Goal: Use online tool/utility: Utilize a website feature to perform a specific function

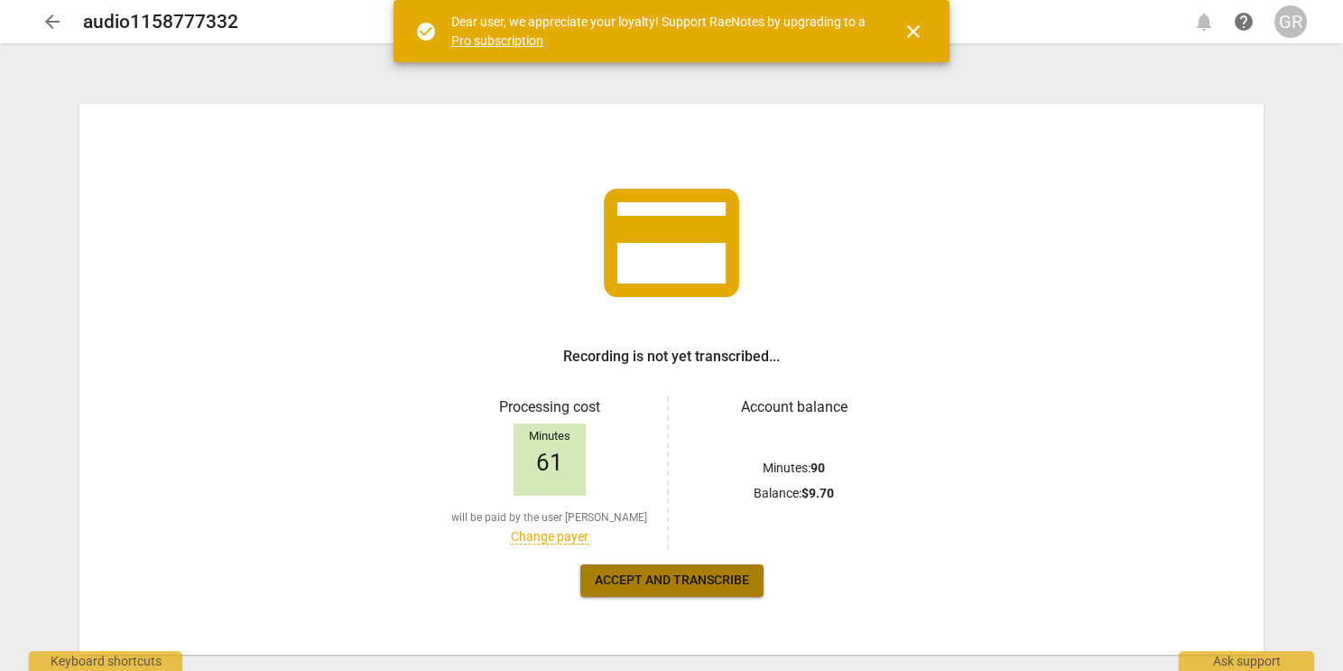
click at [657, 576] on span "Accept and transcribe" at bounding box center [672, 580] width 154 height 18
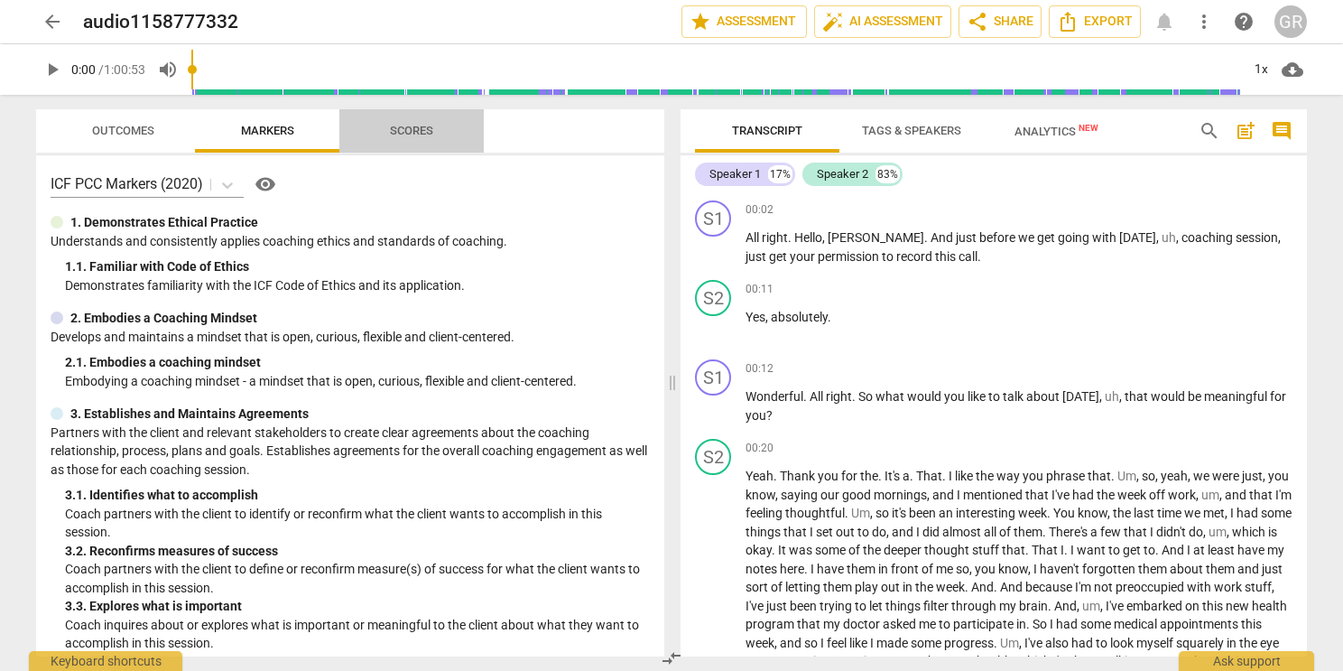
click at [404, 129] on span "Scores" at bounding box center [411, 131] width 43 height 14
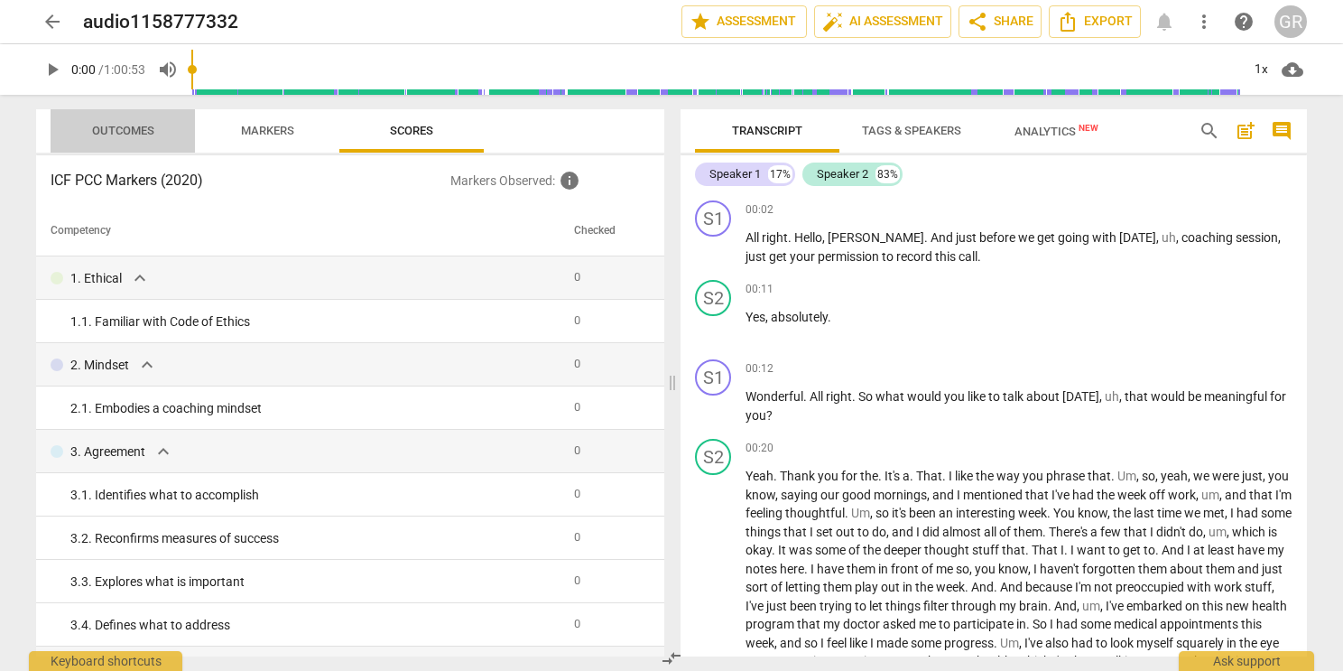
click at [123, 125] on span "Outcomes" at bounding box center [123, 131] width 62 height 14
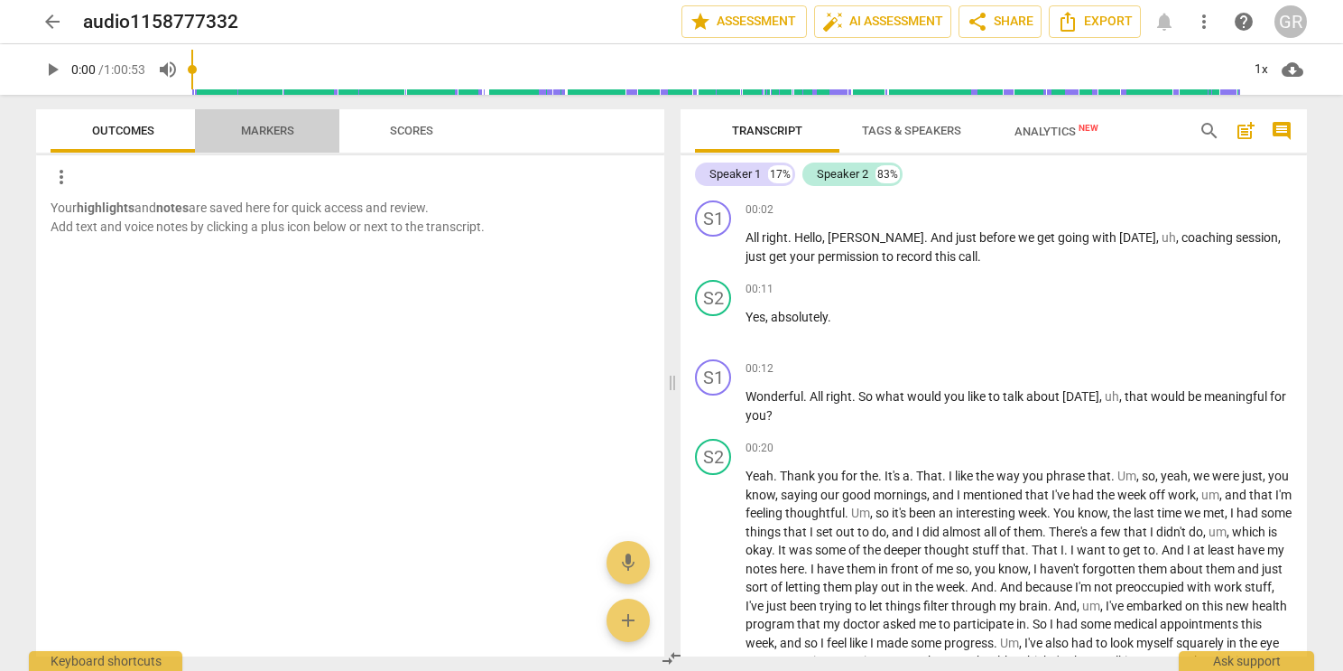
click at [270, 131] on span "Markers" at bounding box center [267, 131] width 53 height 14
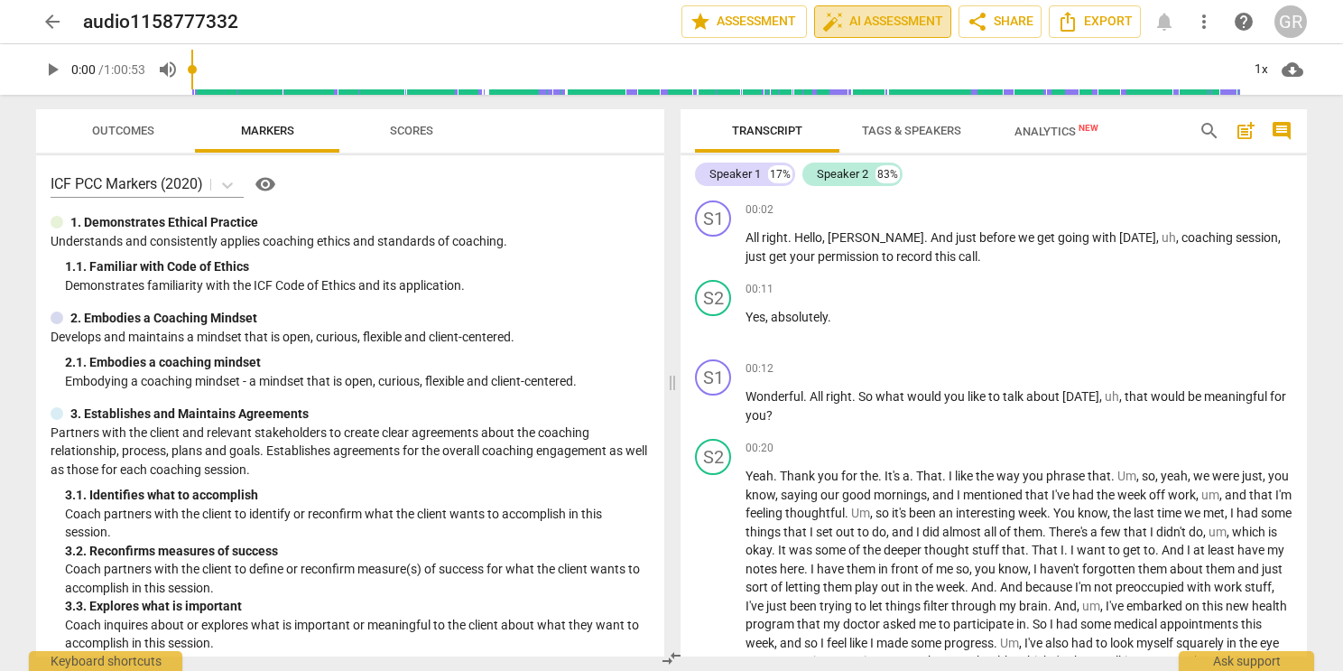
click at [875, 13] on span "auto_fix_high AI Assessment" at bounding box center [882, 22] width 121 height 22
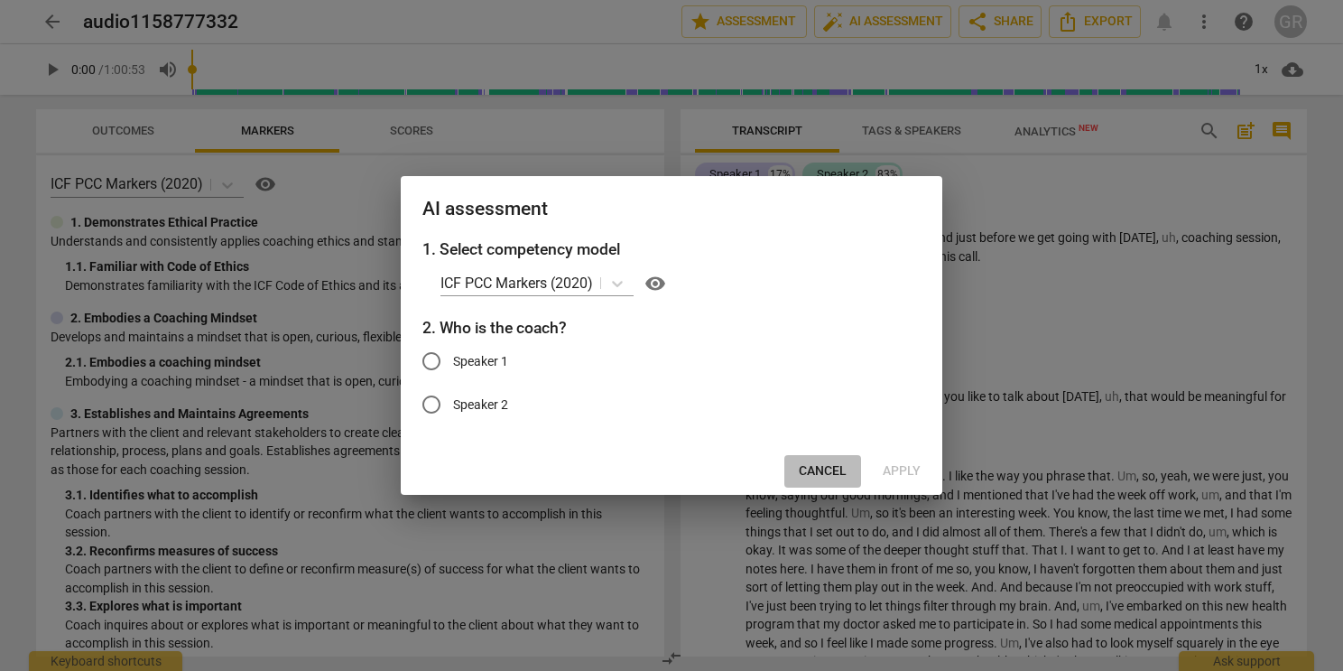
click at [810, 458] on button "Cancel" at bounding box center [822, 471] width 77 height 32
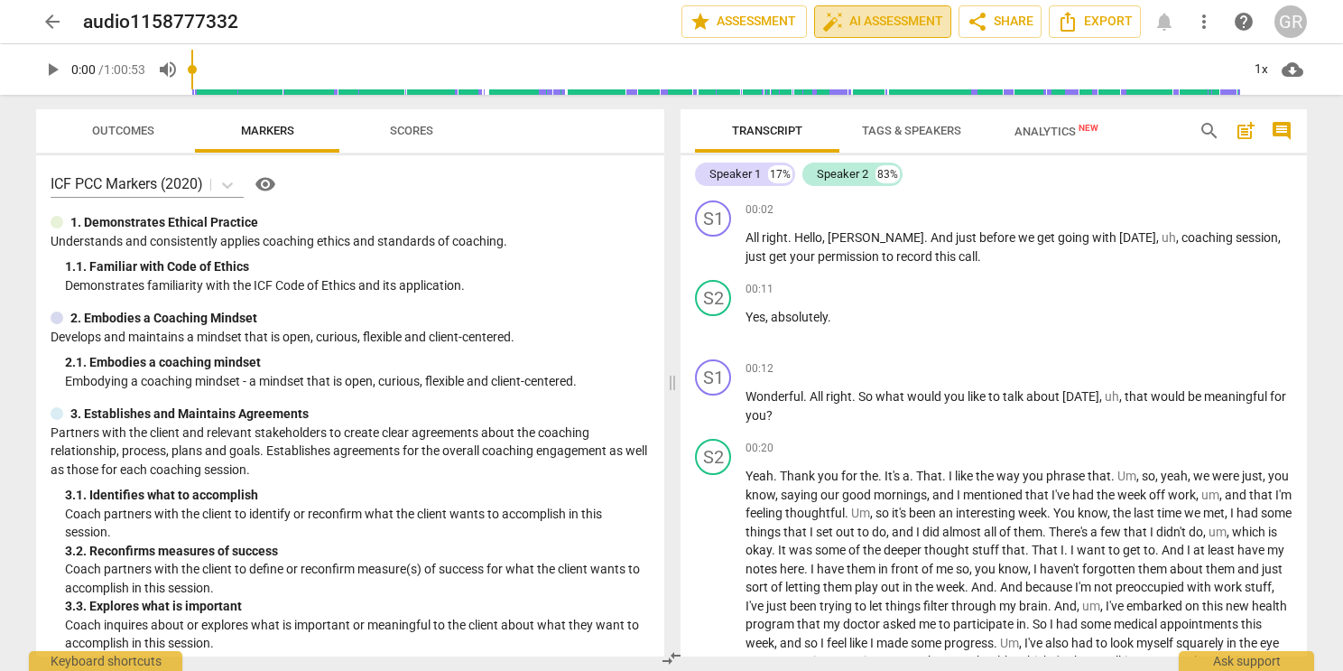
click at [898, 26] on span "auto_fix_high AI Assessment" at bounding box center [882, 22] width 121 height 22
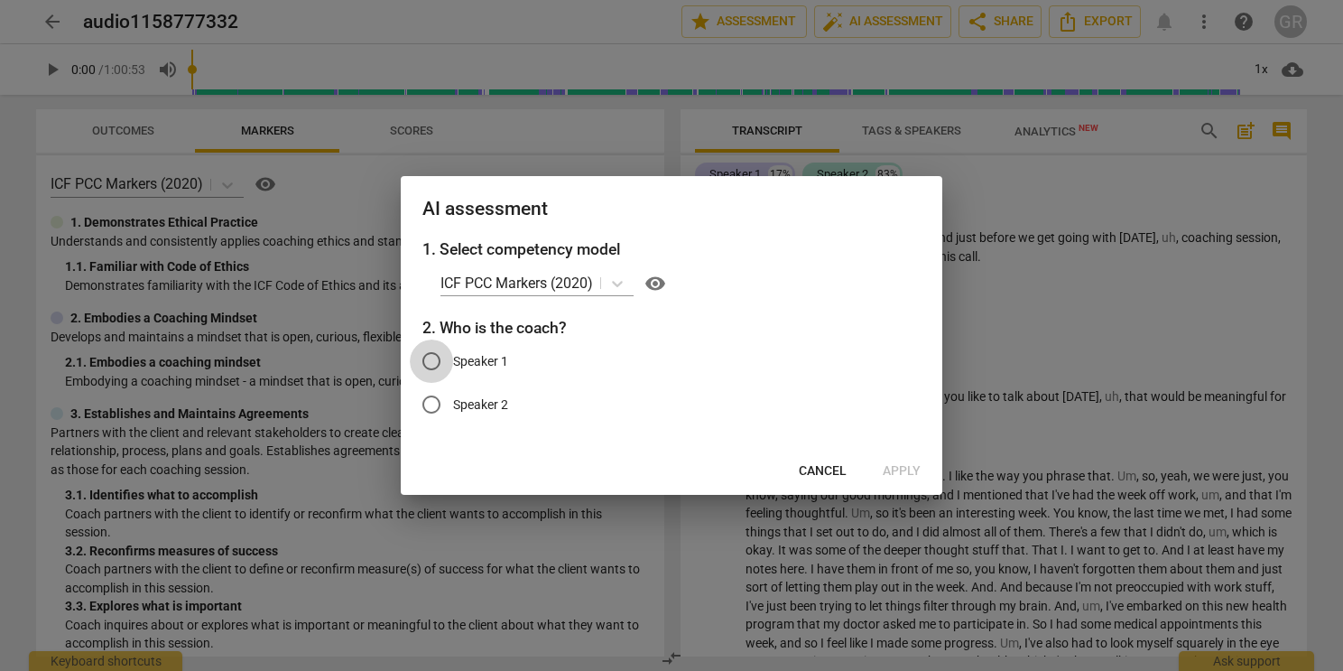
click at [434, 360] on input "Speaker 1" at bounding box center [431, 360] width 43 height 43
radio input "true"
click at [900, 463] on span "Apply" at bounding box center [902, 471] width 38 height 18
